Goal: Find specific fact: Find specific fact

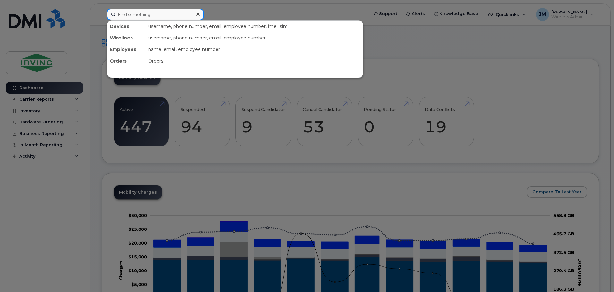
click at [178, 14] on input at bounding box center [155, 15] width 97 height 12
type input "c"
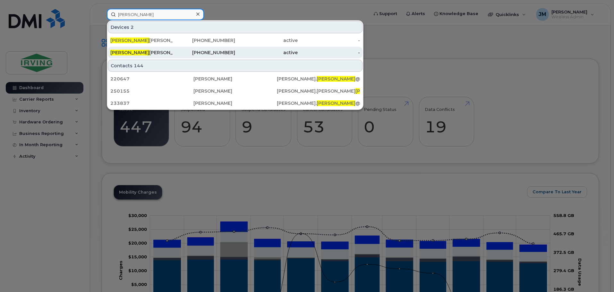
type input "[PERSON_NAME]"
click at [135, 55] on div "[PERSON_NAME]" at bounding box center [141, 52] width 63 height 6
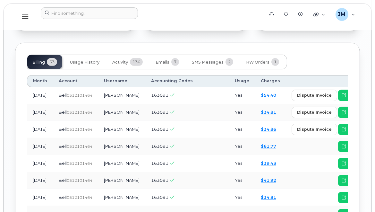
scroll to position [845, 0]
click at [86, 54] on button "Usage History" at bounding box center [85, 61] width 40 height 14
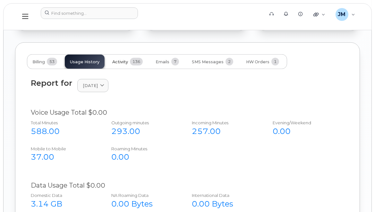
click at [122, 59] on span "Activity" at bounding box center [120, 61] width 16 height 5
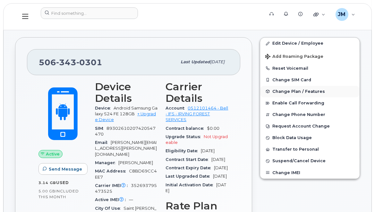
scroll to position [146, 0]
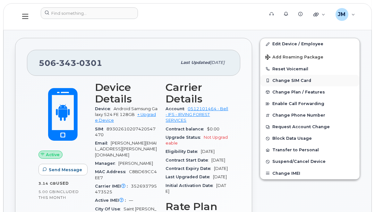
click at [296, 83] on button "Change SIM Card" at bounding box center [309, 81] width 99 height 12
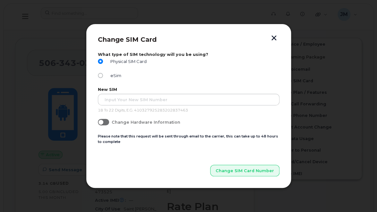
click at [272, 38] on button "button" at bounding box center [274, 38] width 10 height 7
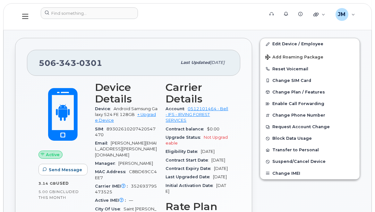
drag, startPoint x: 108, startPoint y: 129, endPoint x: 110, endPoint y: 132, distance: 4.2
click at [110, 132] on div "SIM 89302610207420547470" at bounding box center [126, 132] width 63 height 14
copy span "89302610207420547470"
